Goal: Communication & Community: Answer question/provide support

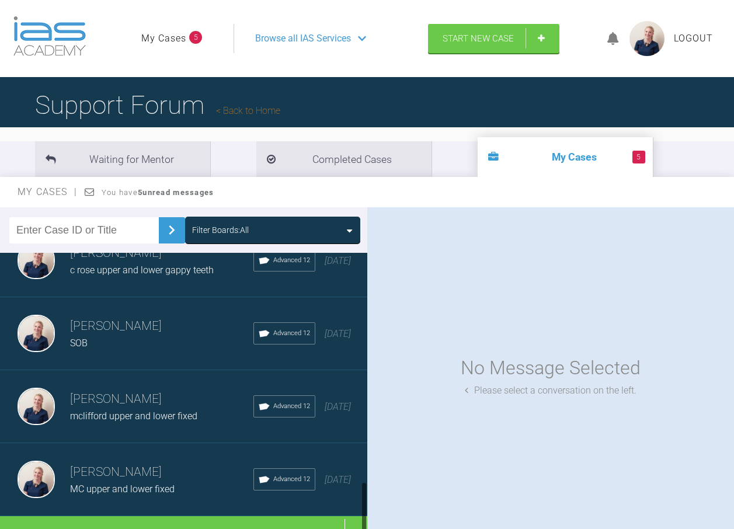
scroll to position [1215, 0]
click at [230, 232] on div "Filter Boards: All" at bounding box center [220, 230] width 57 height 13
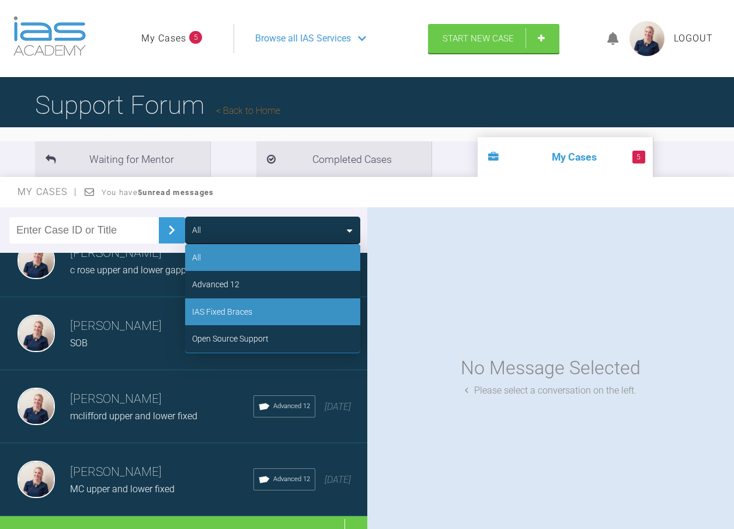
click at [224, 310] on div "IAS Fixed Braces" at bounding box center [222, 311] width 60 height 13
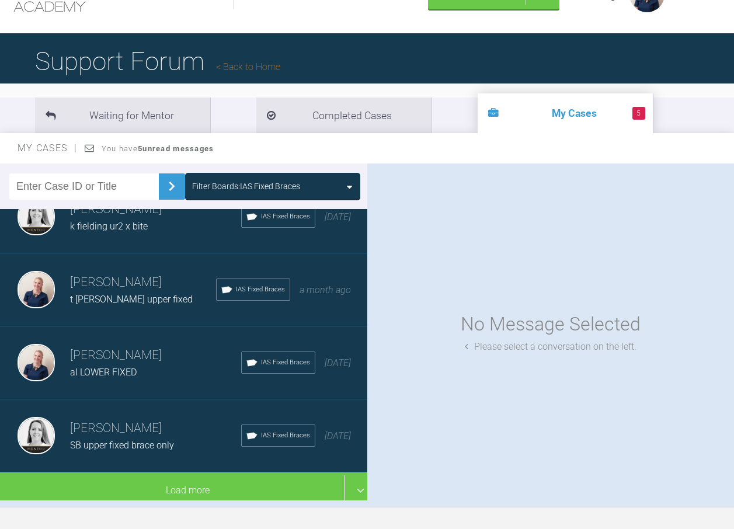
scroll to position [128, 0]
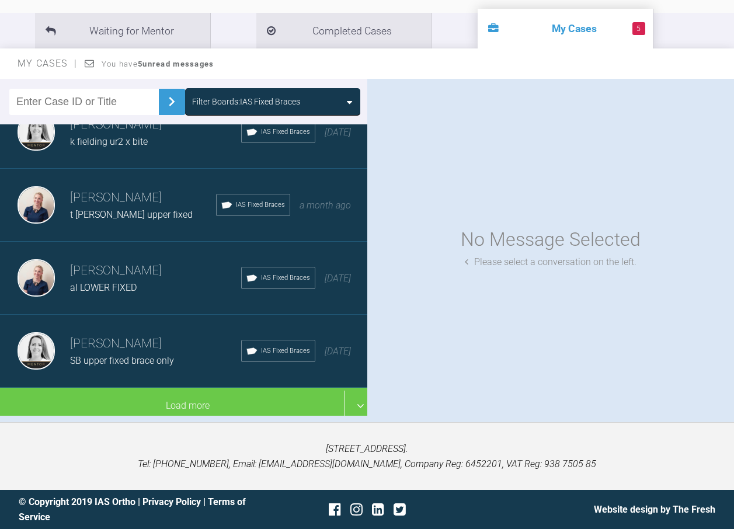
click at [255, 91] on div "Filter Boards: IAS Fixed Braces" at bounding box center [272, 101] width 175 height 27
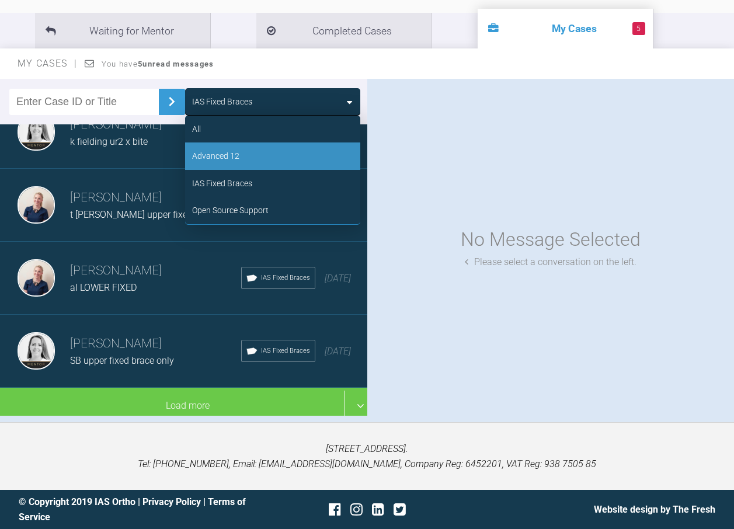
click at [241, 150] on div "Advanced 12" at bounding box center [272, 155] width 175 height 27
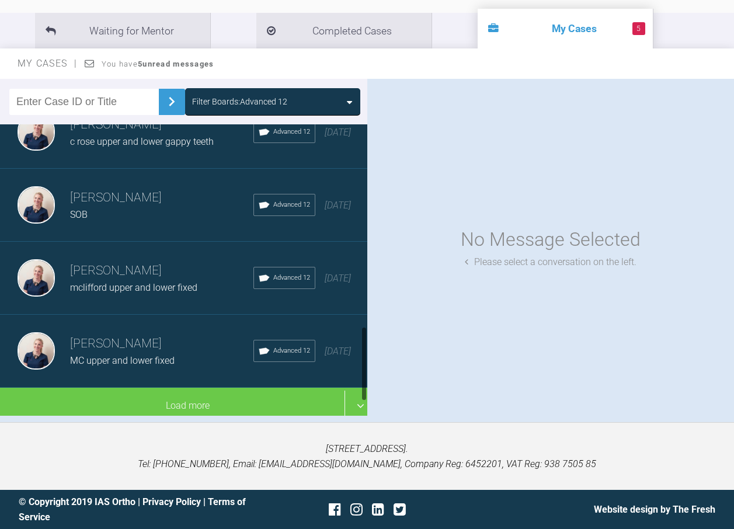
scroll to position [777, 0]
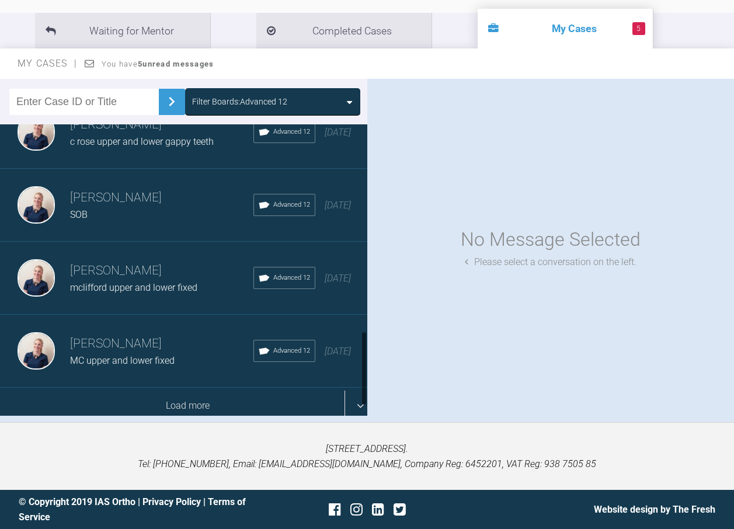
click at [176, 388] on div "Load more" at bounding box center [188, 406] width 376 height 36
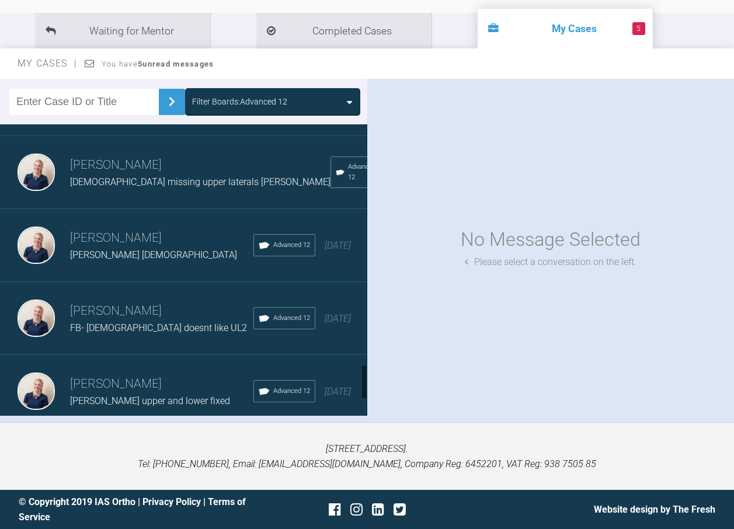
scroll to position [1945, 0]
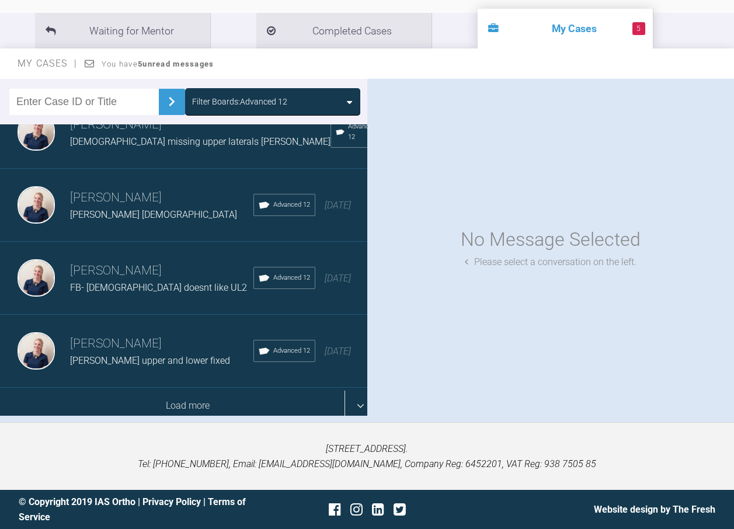
click at [174, 388] on div "Load more" at bounding box center [188, 406] width 376 height 36
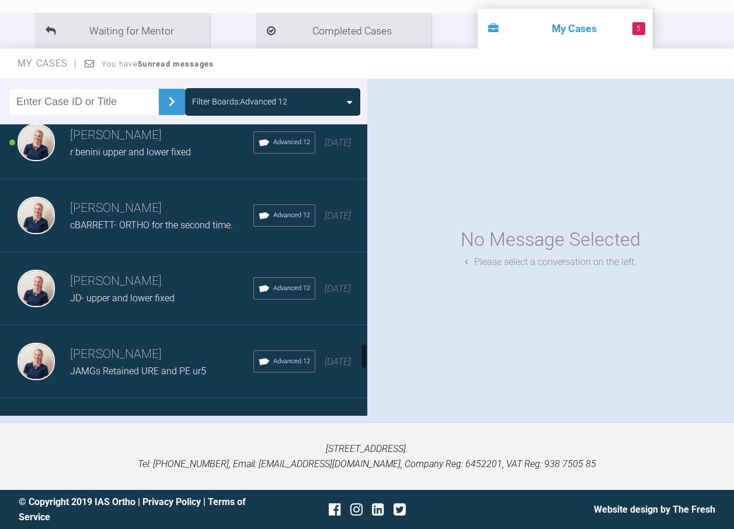
scroll to position [2412, 0]
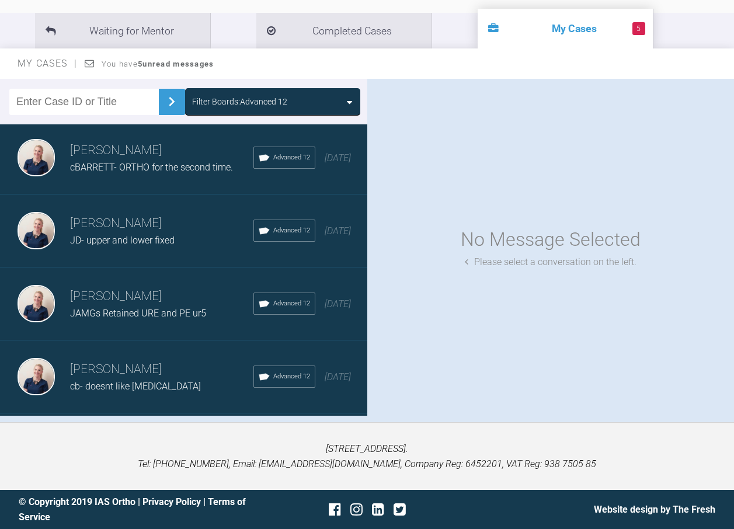
drag, startPoint x: 153, startPoint y: 230, endPoint x: 173, endPoint y: 235, distance: 21.1
click at [154, 232] on h3 "[PERSON_NAME]" at bounding box center [161, 224] width 183 height 20
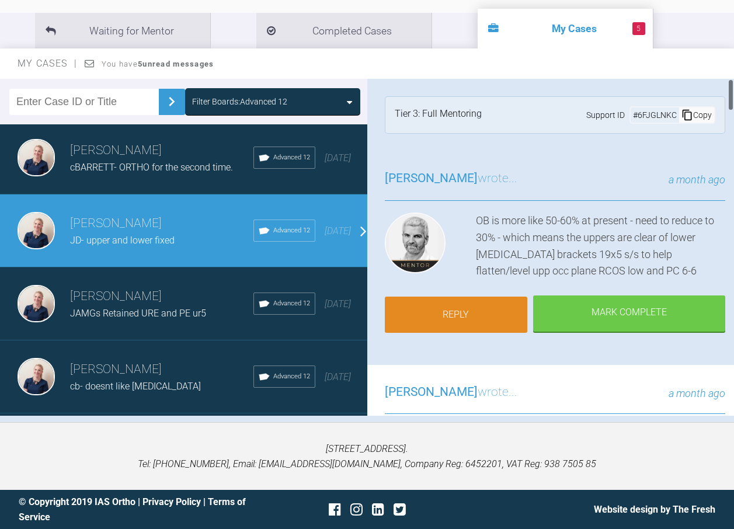
click at [483, 315] on link "Reply" at bounding box center [456, 315] width 143 height 36
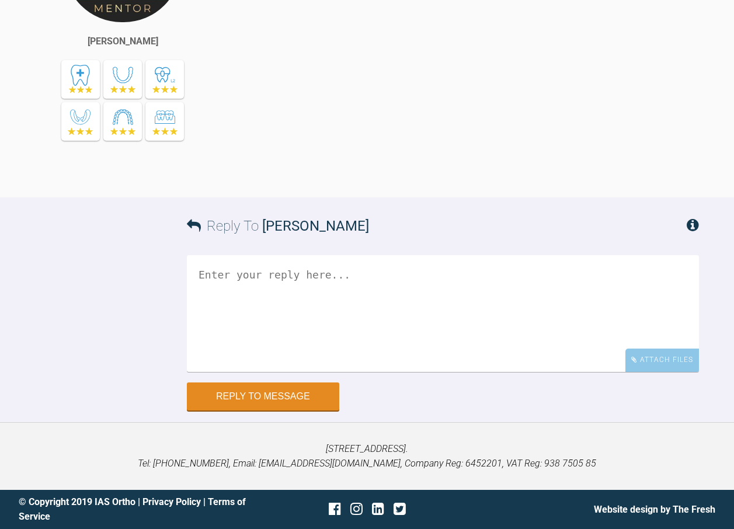
scroll to position [7145, 0]
click at [356, 303] on textarea at bounding box center [443, 313] width 512 height 117
drag, startPoint x: 347, startPoint y: 296, endPoint x: 329, endPoint y: 292, distance: 18.4
click at [326, 290] on textarea at bounding box center [443, 313] width 512 height 117
click at [656, 359] on div "Attach Files" at bounding box center [662, 360] width 74 height 23
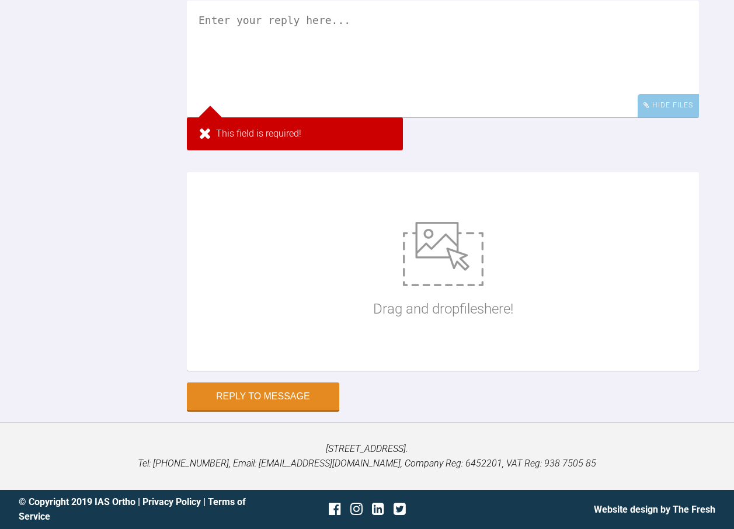
scroll to position [7400, 0]
click at [420, 284] on img at bounding box center [443, 254] width 81 height 64
type input "C:\fakepath\JDALY54.jpg"
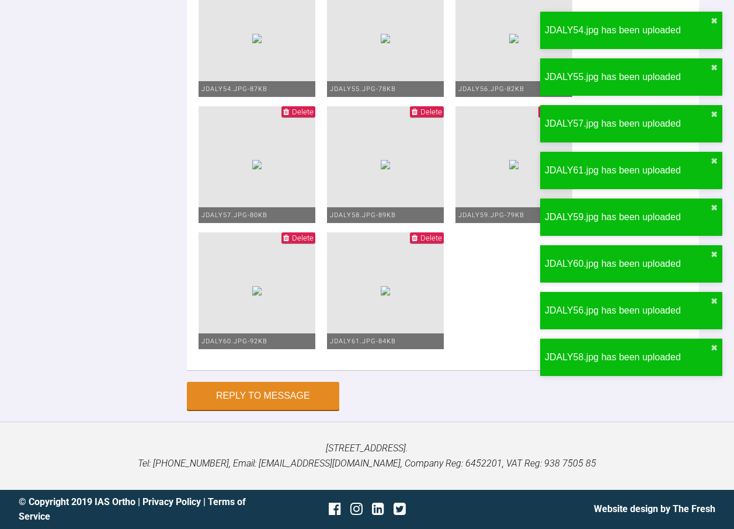
scroll to position [7102, 0]
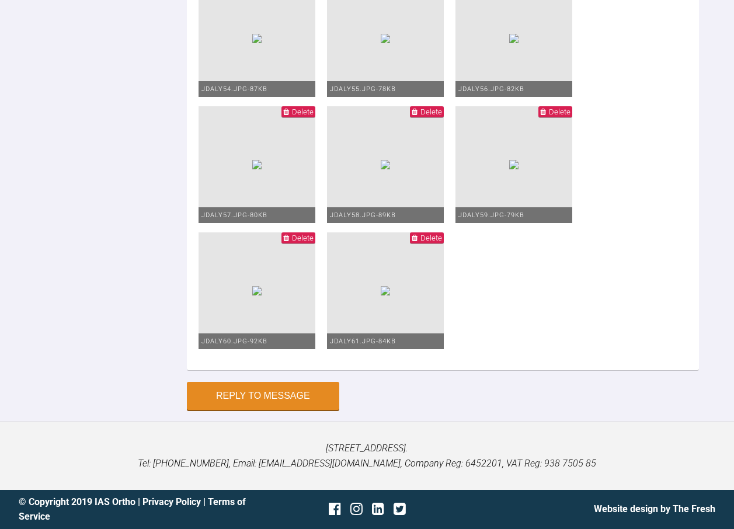
scroll to position [7466, 0]
type textarea "UPPER 1925 SS Lower RCOS 1925 niti still in if i put power chians on lower will…"
click at [286, 396] on button "Reply to Message" at bounding box center [263, 397] width 152 height 28
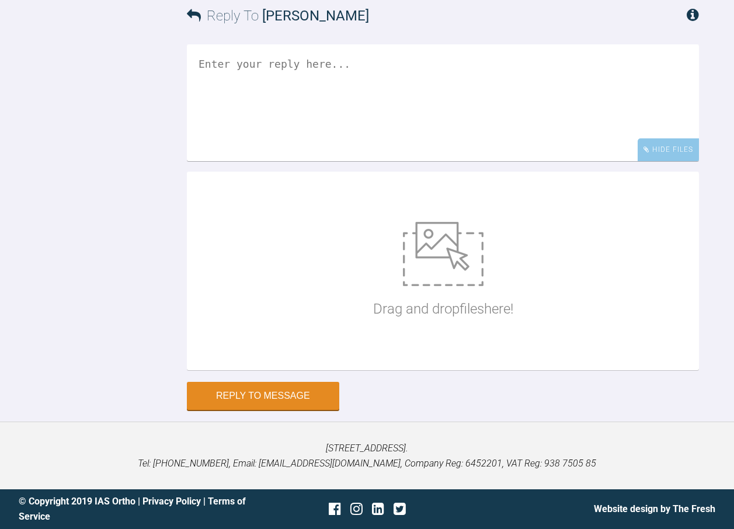
scroll to position [7349, 0]
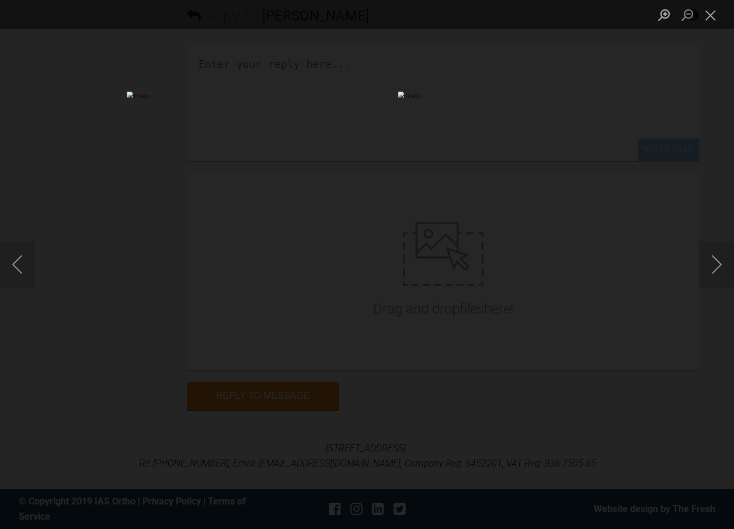
click at [184, 268] on img "Lightbox" at bounding box center [96, 265] width 480 height 346
click at [143, 281] on img "Lightbox" at bounding box center [96, 265] width 480 height 346
click at [521, 264] on img "Lightbox" at bounding box center [593, 247] width 1475 height 1063
click at [521, 264] on img "Lightbox" at bounding box center [375, 247] width 1475 height 1063
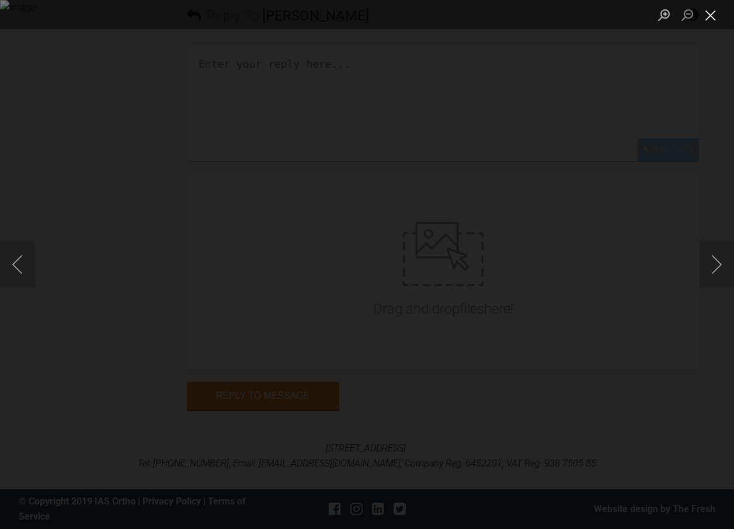
click at [714, 19] on button "Close lightbox" at bounding box center [710, 15] width 23 height 20
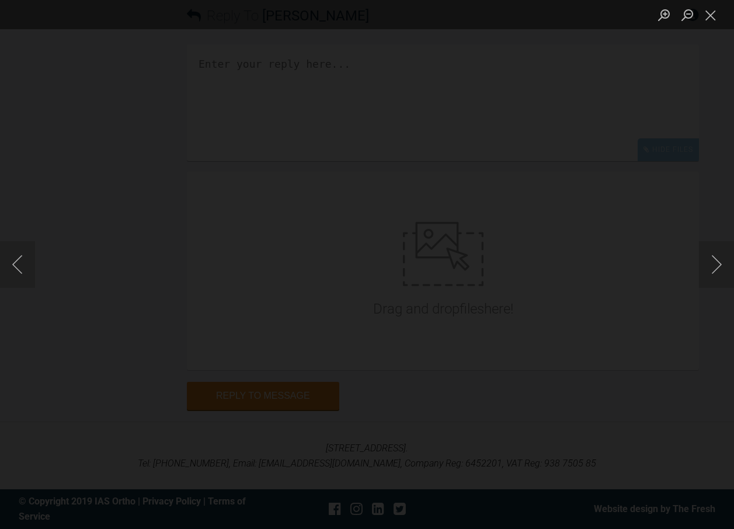
scroll to position [7524, 0]
click at [713, 16] on button "Close lightbox" at bounding box center [710, 15] width 23 height 20
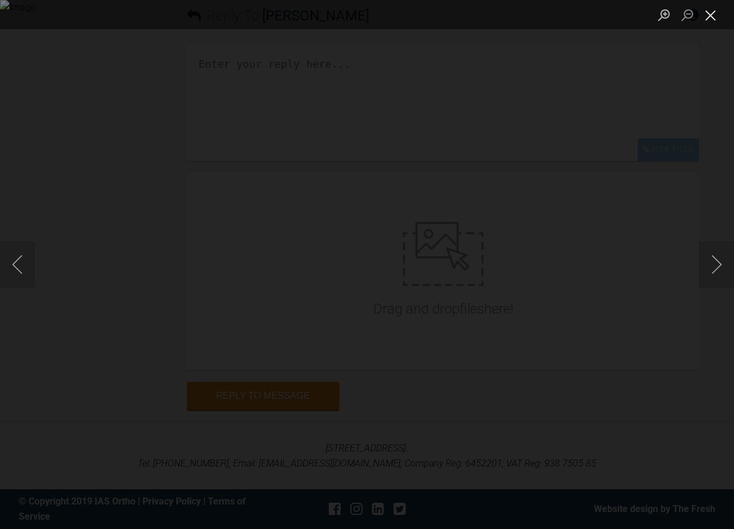
click at [705, 14] on button "Close lightbox" at bounding box center [710, 15] width 23 height 20
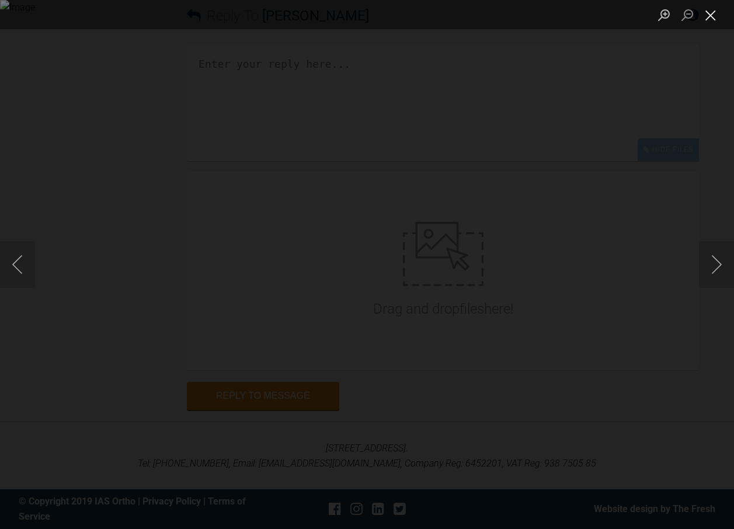
click at [713, 13] on button "Close lightbox" at bounding box center [710, 15] width 23 height 20
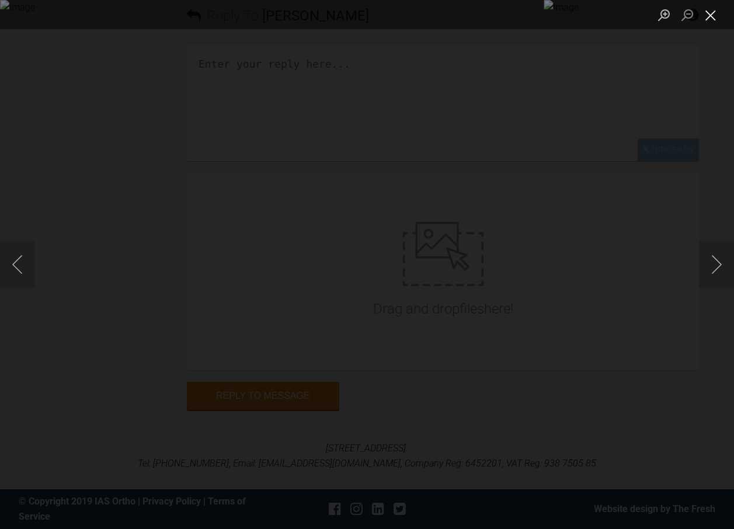
click at [708, 11] on button "Close lightbox" at bounding box center [710, 15] width 23 height 20
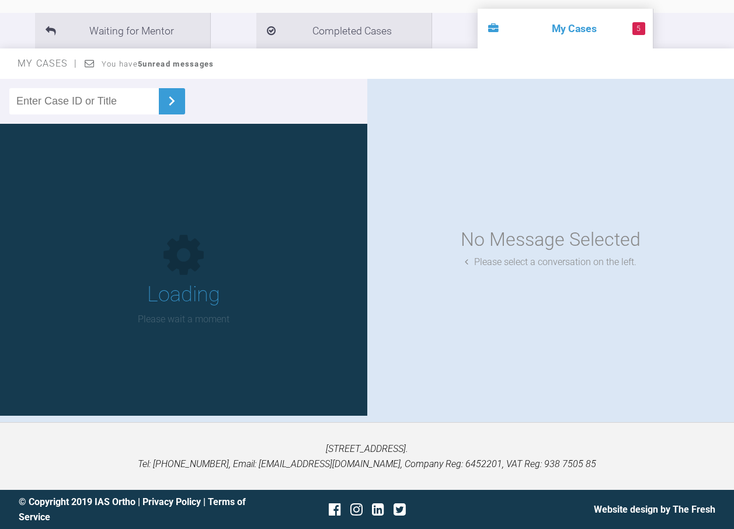
scroll to position [128, 0]
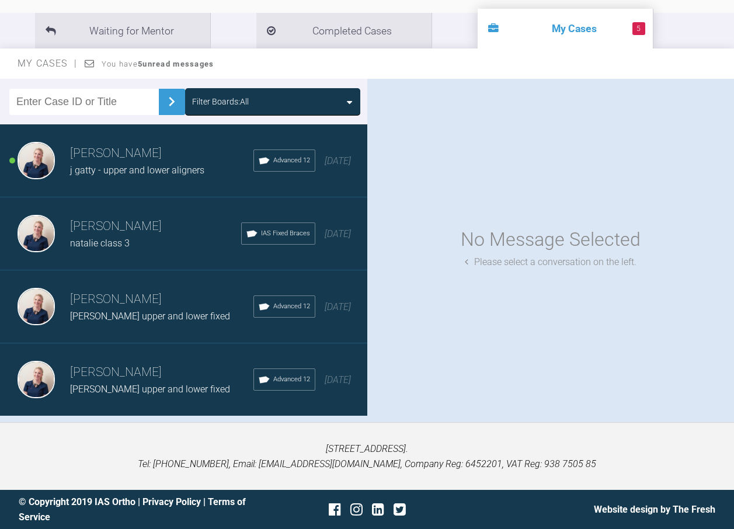
click at [172, 175] on span "j gatty - upper and lower aligners" at bounding box center [137, 170] width 134 height 11
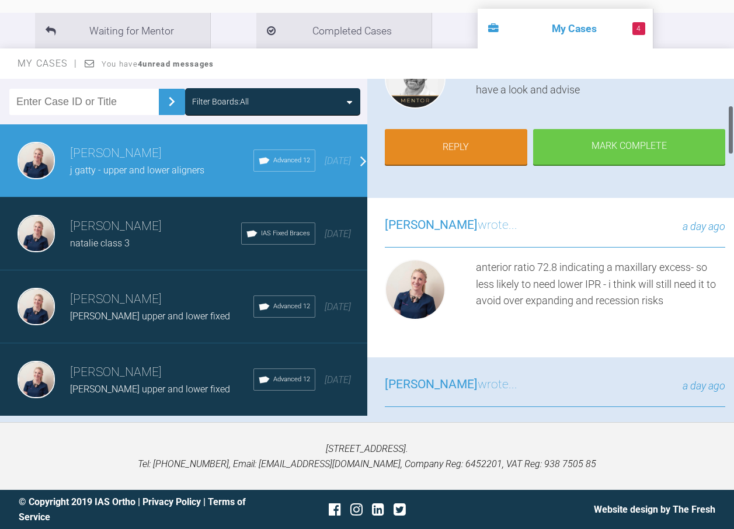
scroll to position [175, 0]
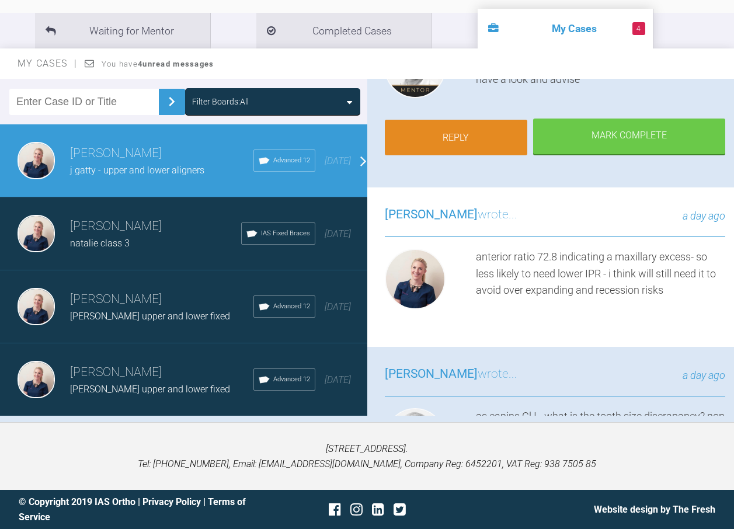
click at [492, 130] on link "Reply" at bounding box center [456, 138] width 143 height 36
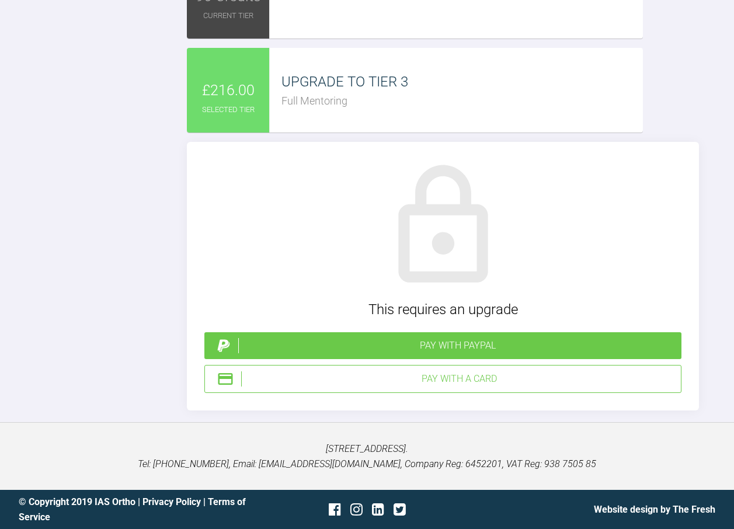
scroll to position [2623, 0]
paste textarea "[URL][DOMAIN_NAME]"
type textarea "https://aligners.ormcodigital.com/approver?caseId=3265466&orderIndicator=P Spar…"
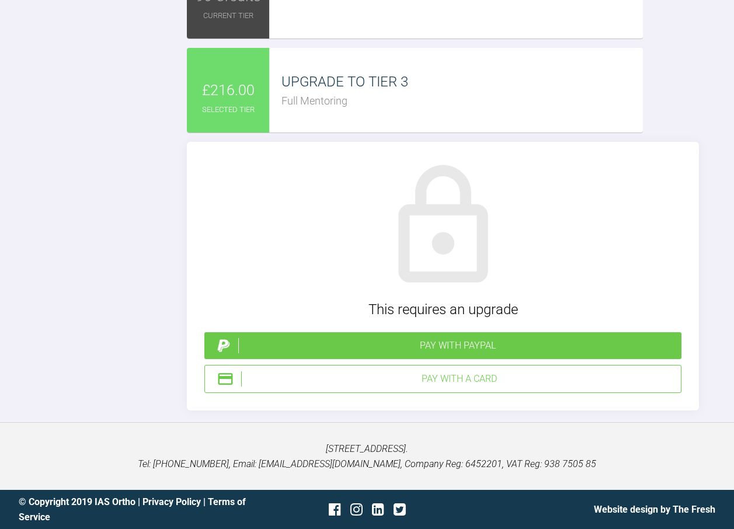
type input "C:\fakepath\jessica_gatty_3265466_1.1.oas"
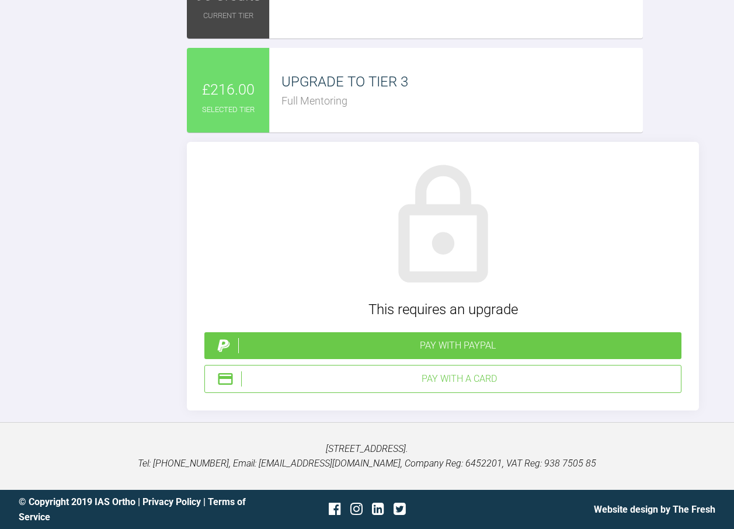
scroll to position [3241, 0]
type textarea "https://aligners.ormcodigital.com/approver?caseId=3265466&orderIndicator=P Spar…"
click at [457, 347] on div "Pay with PayPal" at bounding box center [457, 345] width 439 height 15
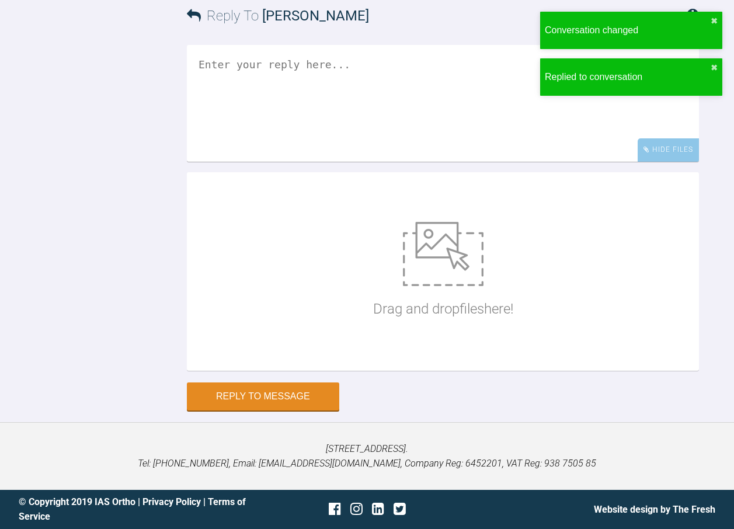
scroll to position [2630, 0]
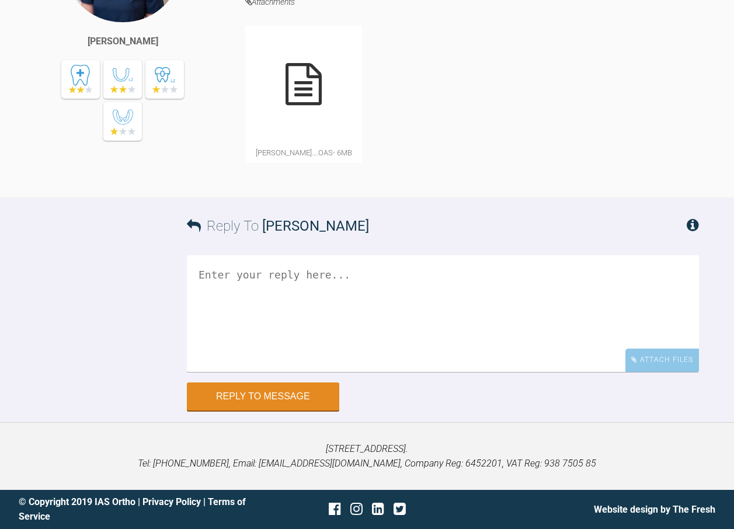
scroll to position [2640, 0]
click at [306, 105] on icon at bounding box center [304, 84] width 36 height 42
